Goal: Transaction & Acquisition: Purchase product/service

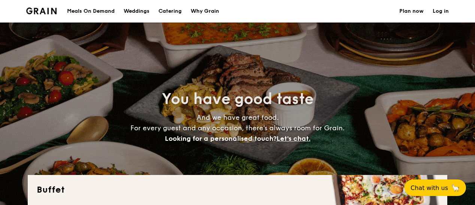
select select
click at [109, 9] on div "Meals On Demand" at bounding box center [91, 11] width 48 height 22
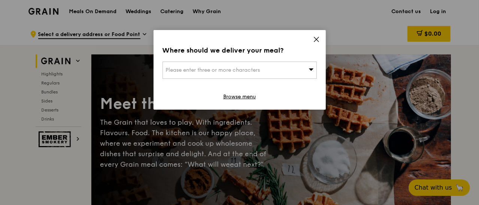
click at [249, 69] on span "Please enter three or more characters" at bounding box center [213, 70] width 94 height 6
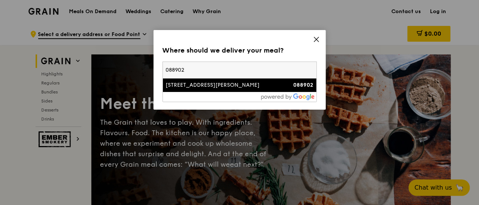
type input "088902"
click at [253, 84] on div "75 Neil Road" at bounding box center [221, 84] width 111 height 7
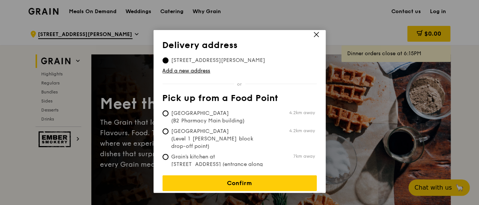
scroll to position [6, 0]
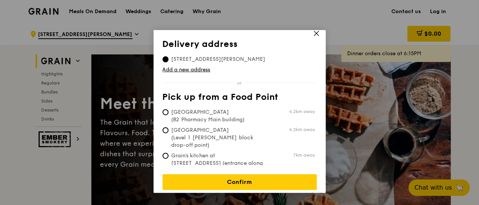
click at [317, 34] on icon at bounding box center [316, 33] width 7 height 7
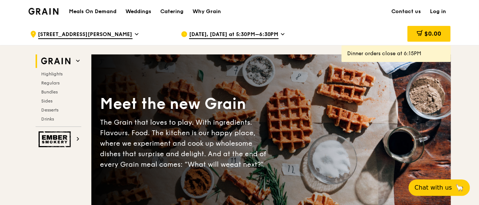
click at [250, 36] on span "Sep 15, Today at 5:30PM–6:30PM" at bounding box center [234, 35] width 90 height 8
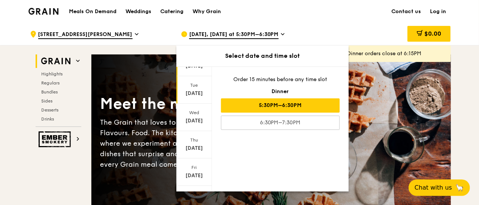
scroll to position [75, 0]
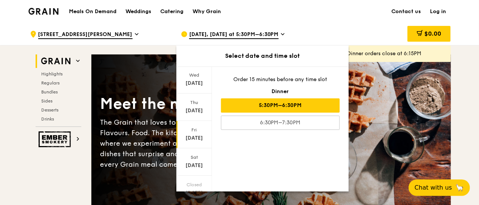
click at [197, 137] on div "Sep 19" at bounding box center [194, 137] width 33 height 7
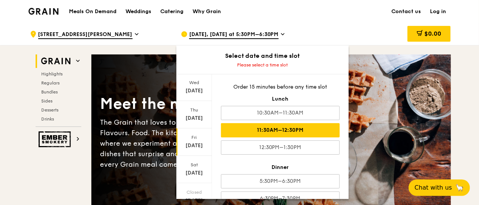
click at [251, 126] on div "11:30AM–12:30PM" at bounding box center [280, 130] width 119 height 14
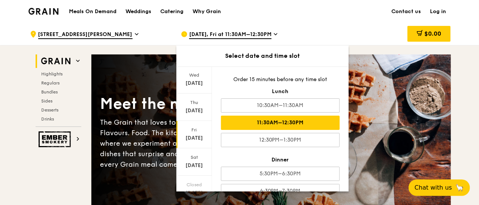
click at [375, 40] on div "$0.00" at bounding box center [390, 34] width 121 height 22
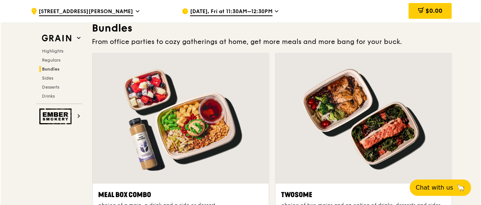
scroll to position [1124, 0]
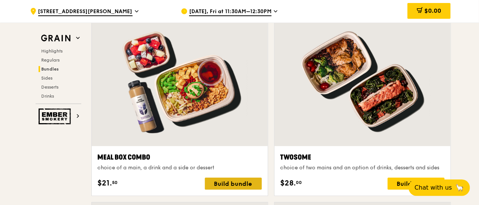
click at [223, 181] on div "Build bundle" at bounding box center [233, 183] width 57 height 12
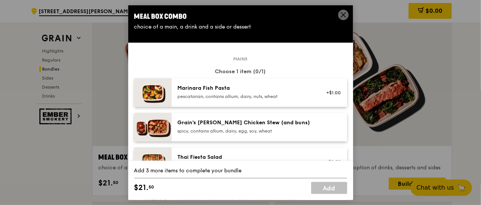
scroll to position [37, 0]
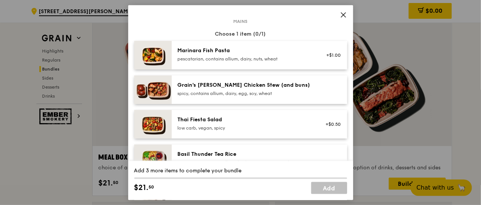
click at [211, 92] on div "spicy, contains allium, dairy, egg, soy, wheat" at bounding box center [245, 93] width 134 height 6
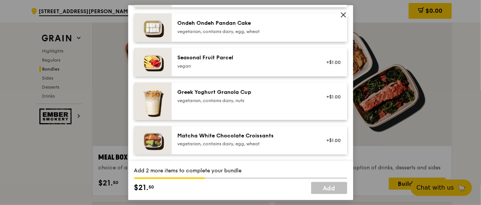
scroll to position [562, 0]
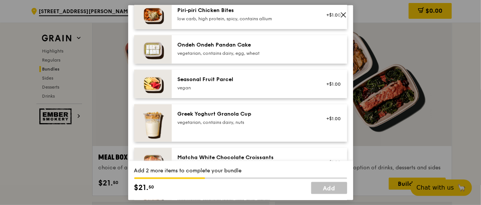
click at [274, 78] on div "Seasonal Fruit Parcel" at bounding box center [245, 79] width 134 height 7
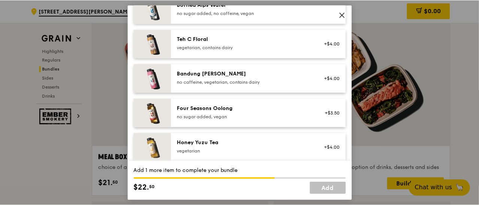
scroll to position [824, 0]
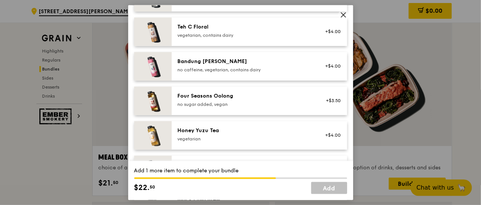
click at [341, 13] on icon at bounding box center [343, 15] width 7 height 7
